Goal: Book appointment/travel/reservation

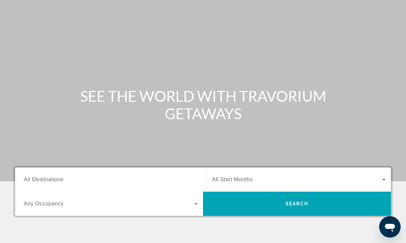
scroll to position [20, 0]
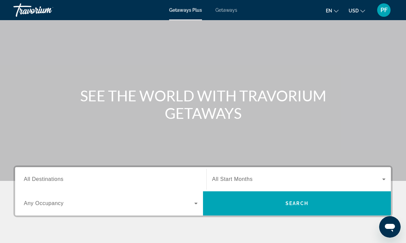
click at [95, 177] on input "Destination All Destinations" at bounding box center [111, 180] width 174 height 8
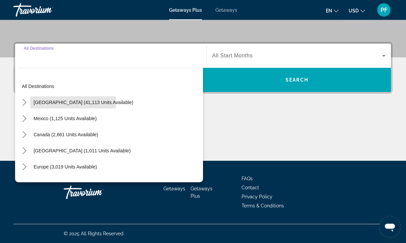
scroll to position [144, 0]
click at [45, 102] on span "[GEOGRAPHIC_DATA] (41,113 units available)" at bounding box center [84, 102] width 100 height 5
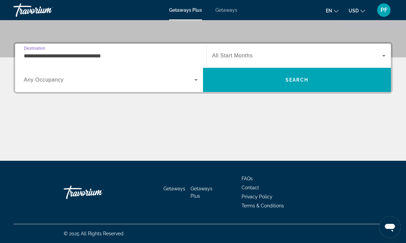
click at [192, 83] on span "Search widget" at bounding box center [109, 80] width 171 height 8
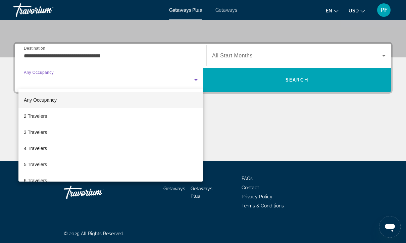
scroll to position [0, 0]
click at [219, 128] on div at bounding box center [203, 121] width 406 height 243
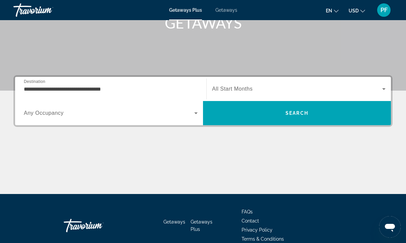
scroll to position [111, 0]
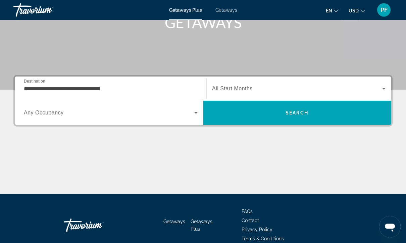
click at [379, 89] on span "Search widget" at bounding box center [297, 89] width 170 height 8
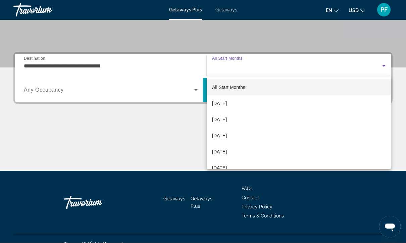
scroll to position [144, 0]
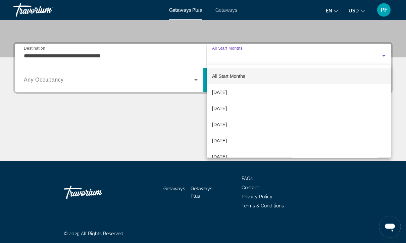
click at [163, 123] on div at bounding box center [203, 121] width 406 height 243
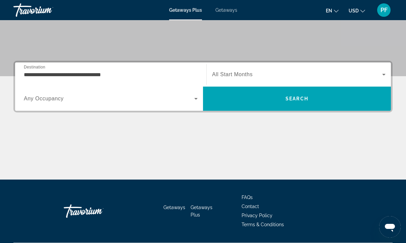
scroll to position [125, 0]
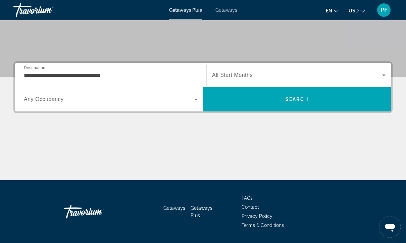
click at [29, 73] on input "**********" at bounding box center [111, 75] width 174 height 8
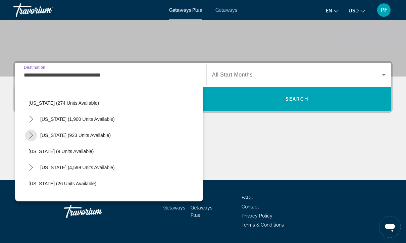
scroll to position [49, 0]
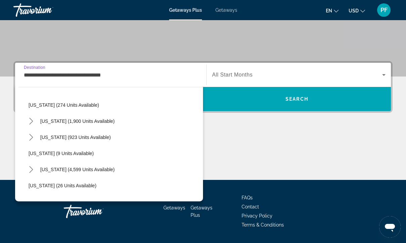
click at [44, 119] on span "[US_STATE] (1,900 units available)" at bounding box center [77, 120] width 75 height 5
type input "**********"
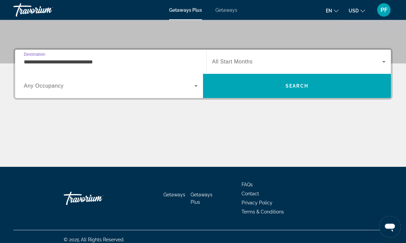
scroll to position [144, 0]
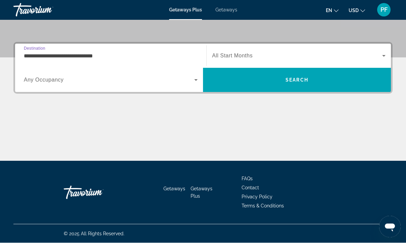
click at [380, 59] on icon "Search widget" at bounding box center [384, 56] width 8 height 8
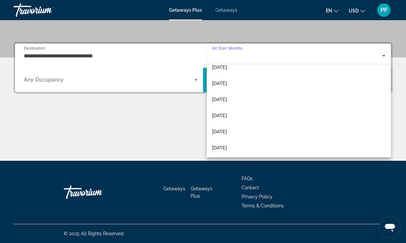
scroll to position [91, 0]
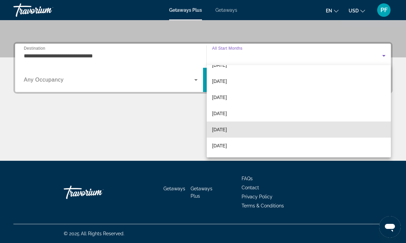
click at [227, 131] on span "[DATE]" at bounding box center [219, 130] width 15 height 8
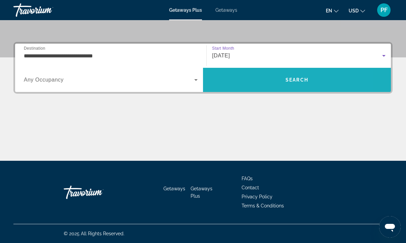
click at [331, 83] on span "Search" at bounding box center [297, 80] width 188 height 16
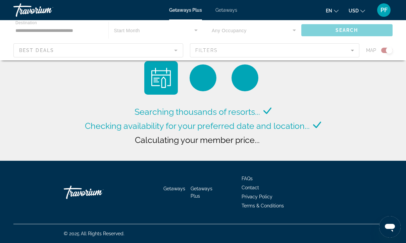
click at [390, 58] on div "Main content" at bounding box center [203, 40] width 406 height 40
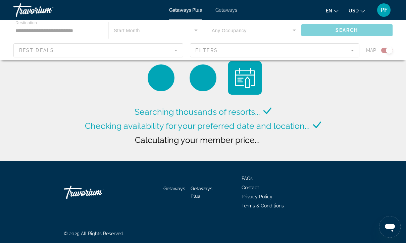
click at [195, 29] on div "Main content" at bounding box center [203, 40] width 406 height 40
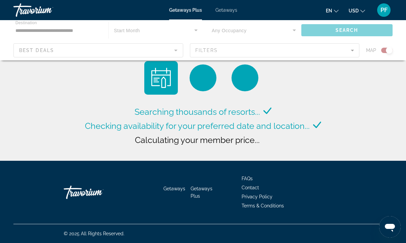
click at [198, 33] on div "Main content" at bounding box center [203, 40] width 406 height 40
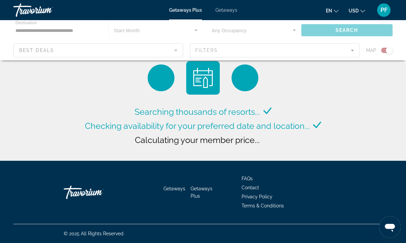
click at [188, 29] on div "Main content" at bounding box center [203, 40] width 406 height 40
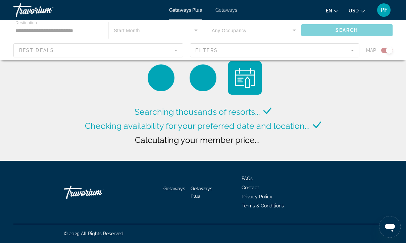
click at [130, 31] on div "Main content" at bounding box center [203, 40] width 406 height 40
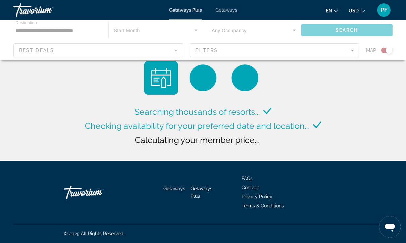
click at [200, 34] on div "Main content" at bounding box center [203, 40] width 406 height 40
